Goal: Entertainment & Leisure: Consume media (video, audio)

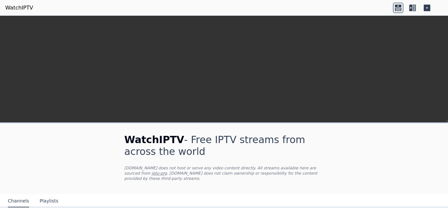
scroll to position [210, 0]
click at [158, 131] on div "Montenegro" at bounding box center [173, 128] width 73 height 12
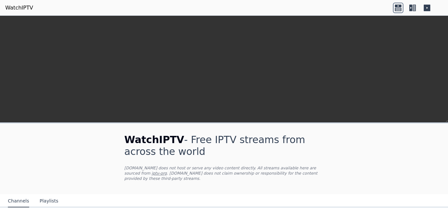
click at [183, 28] on div "Serbia" at bounding box center [173, 22] width 73 height 12
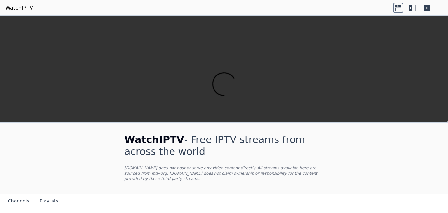
click at [435, 44] on video at bounding box center [224, 88] width 448 height 144
click at [412, 10] on icon at bounding box center [410, 8] width 3 height 7
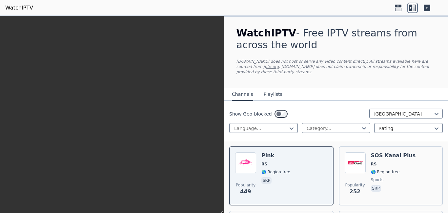
click at [399, 9] on icon at bounding box center [398, 8] width 10 height 10
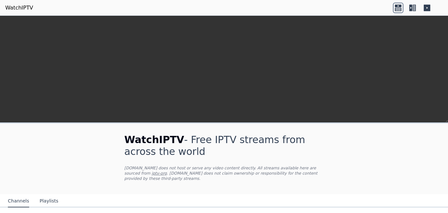
scroll to position [153, 0]
